Goal: Contribute content

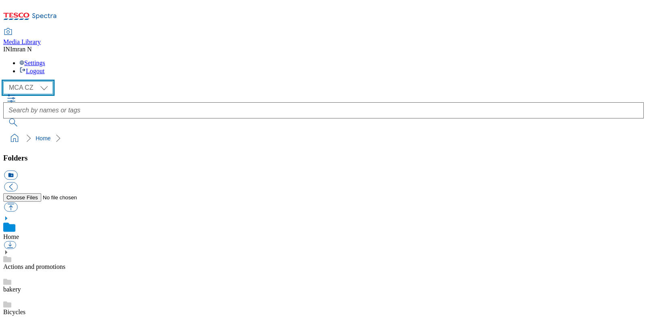
click at [41, 81] on select "MCA CZ MCA HU MCA MY MCA SK MCA TH MCA UK" at bounding box center [28, 87] width 50 height 13
select select "flare-mca-sk"
click at [5, 81] on select "MCA CZ MCA HU MCA MY MCA SK MCA TH MCA UK" at bounding box center [28, 87] width 50 height 13
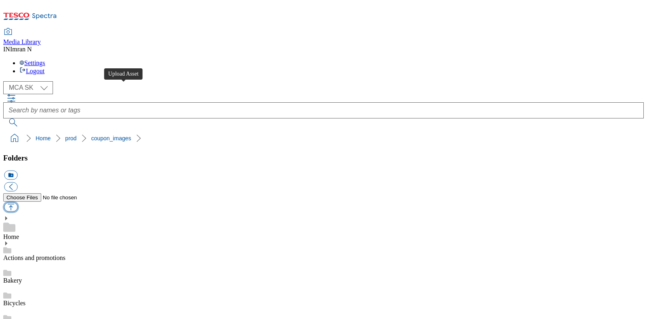
click at [17, 203] on button "button" at bounding box center [10, 207] width 13 height 9
type input "C:\fakepath\B92_1101_F.jpg"
